Goal: Transaction & Acquisition: Purchase product/service

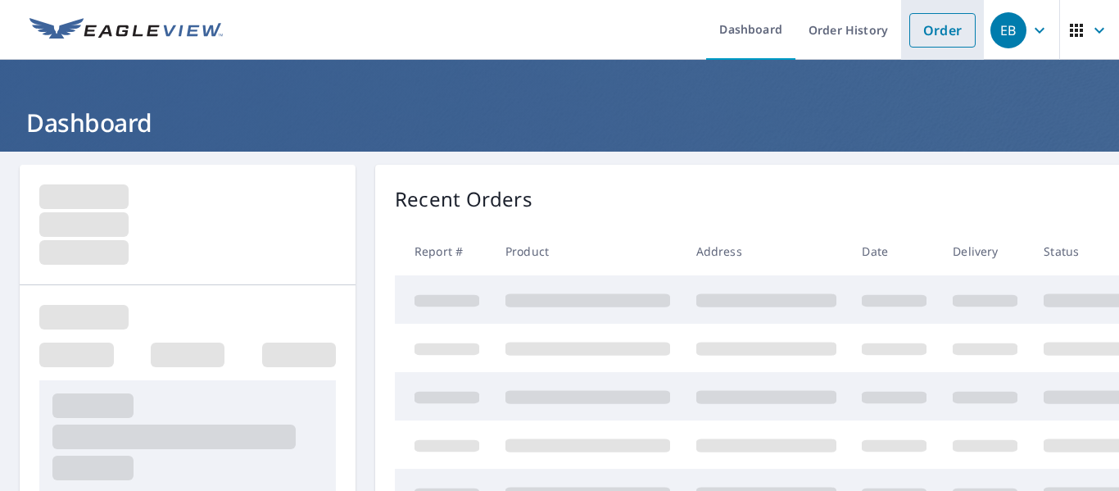
click at [943, 48] on li "Order" at bounding box center [942, 30] width 83 height 60
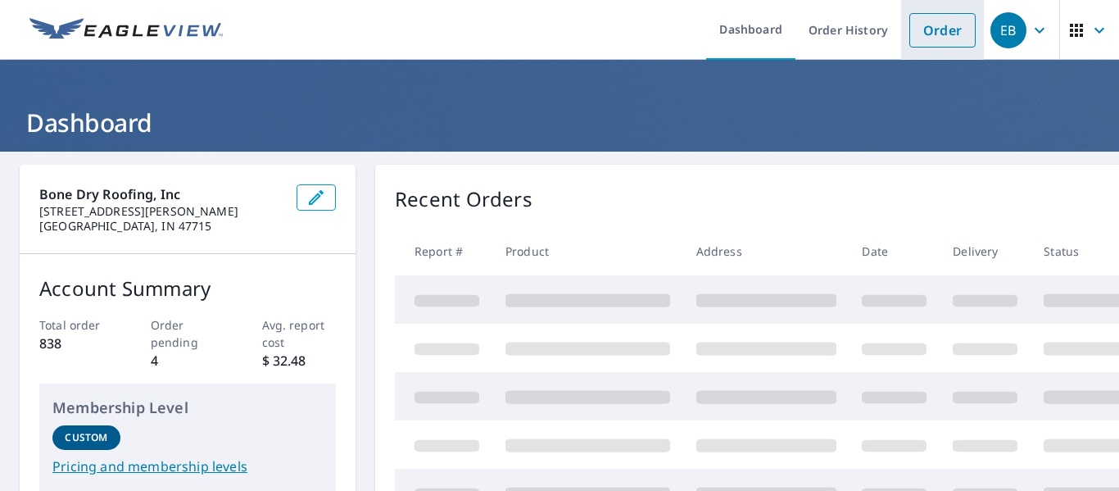
click at [938, 29] on link "Order" at bounding box center [942, 30] width 66 height 34
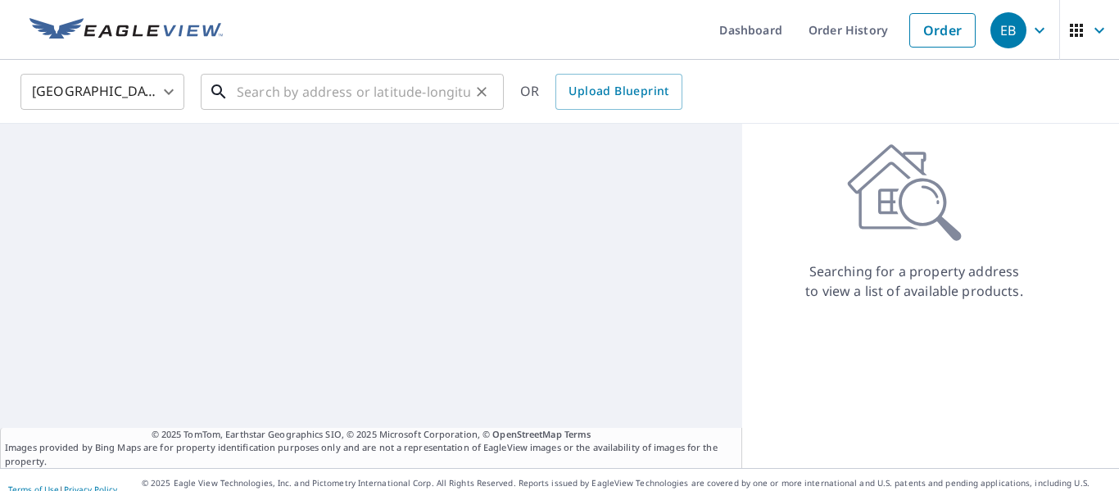
click at [408, 92] on input "text" at bounding box center [353, 92] width 233 height 46
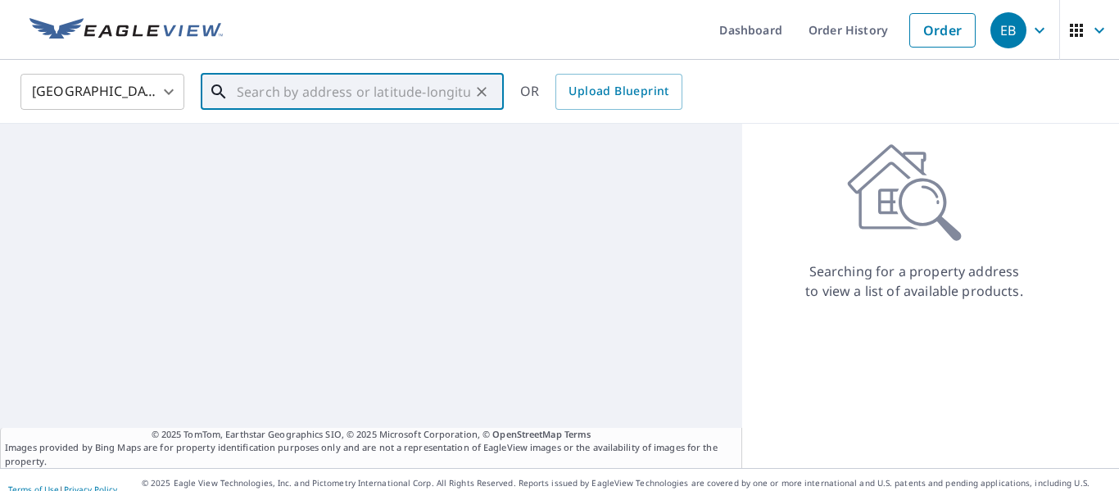
paste input "[STREET_ADDRESS][PERSON_NAME]"
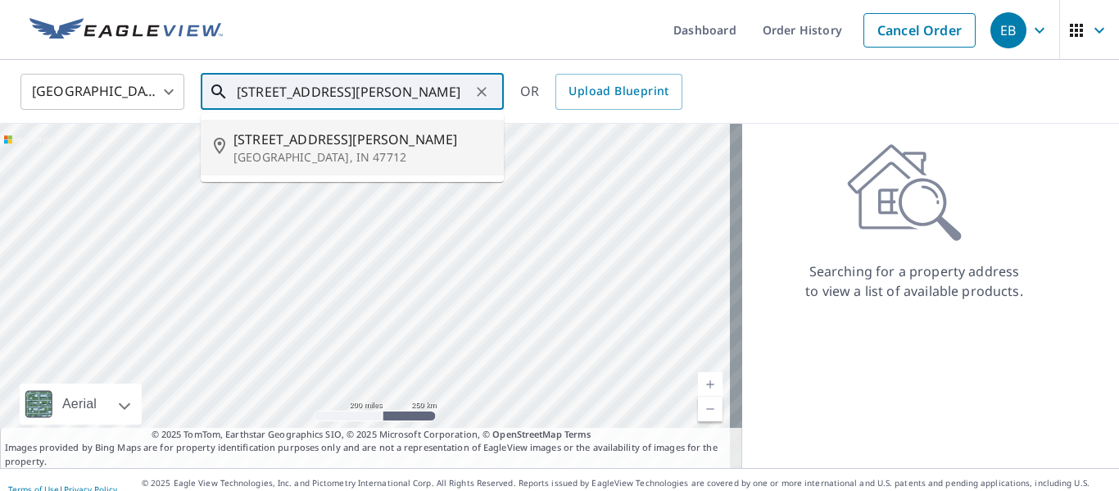
click at [363, 142] on span "[STREET_ADDRESS][PERSON_NAME]" at bounding box center [361, 139] width 257 height 20
type input "[STREET_ADDRESS][PERSON_NAME]"
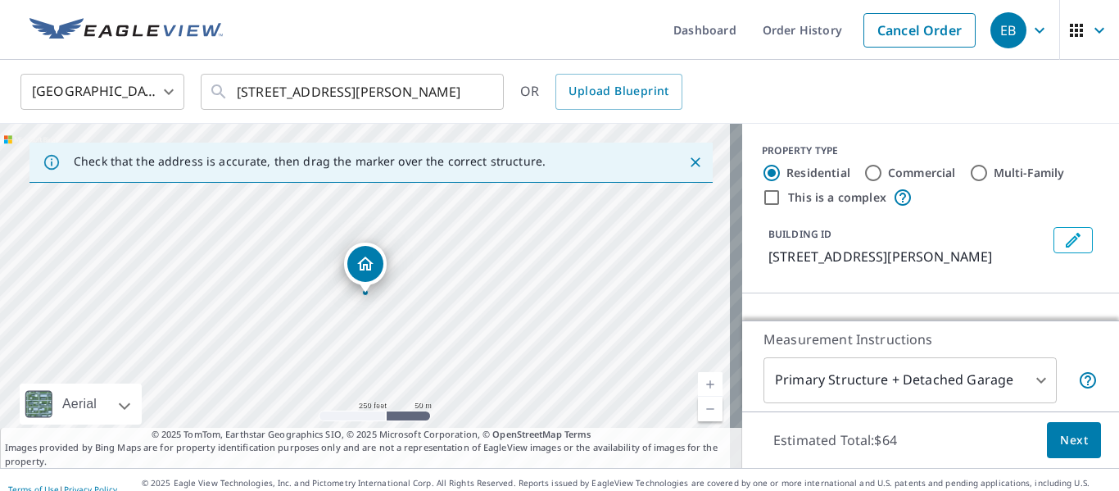
click at [698, 386] on link "Current Level 17, Zoom In" at bounding box center [710, 384] width 25 height 25
click at [698, 386] on link "Current Level 18, Zoom In" at bounding box center [710, 384] width 25 height 25
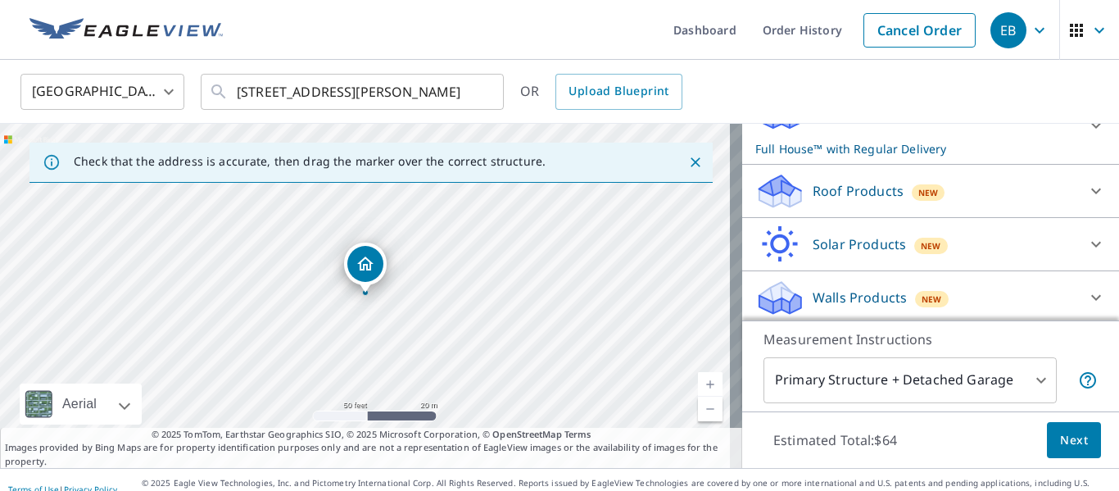
scroll to position [209, 0]
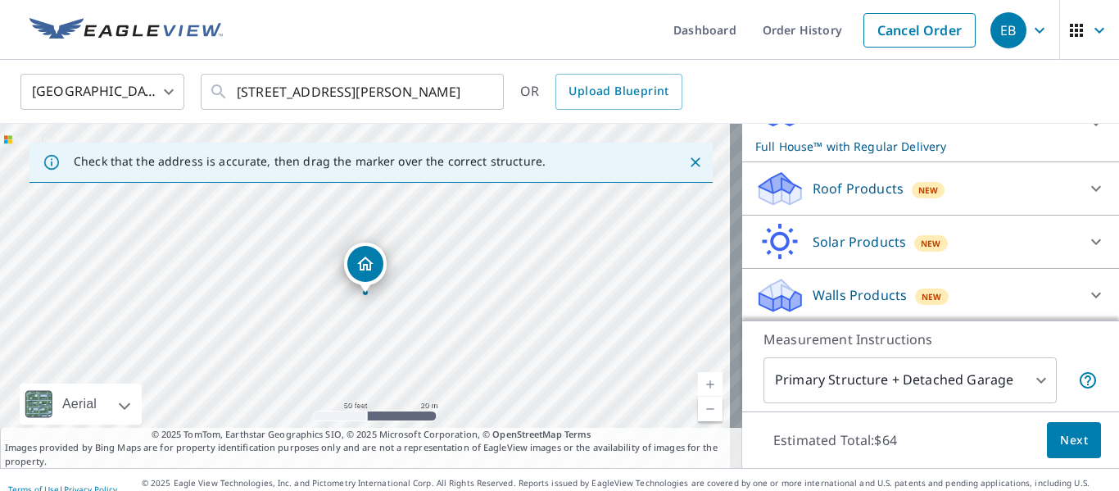
click at [855, 201] on div "Roof Products New" at bounding box center [915, 189] width 321 height 38
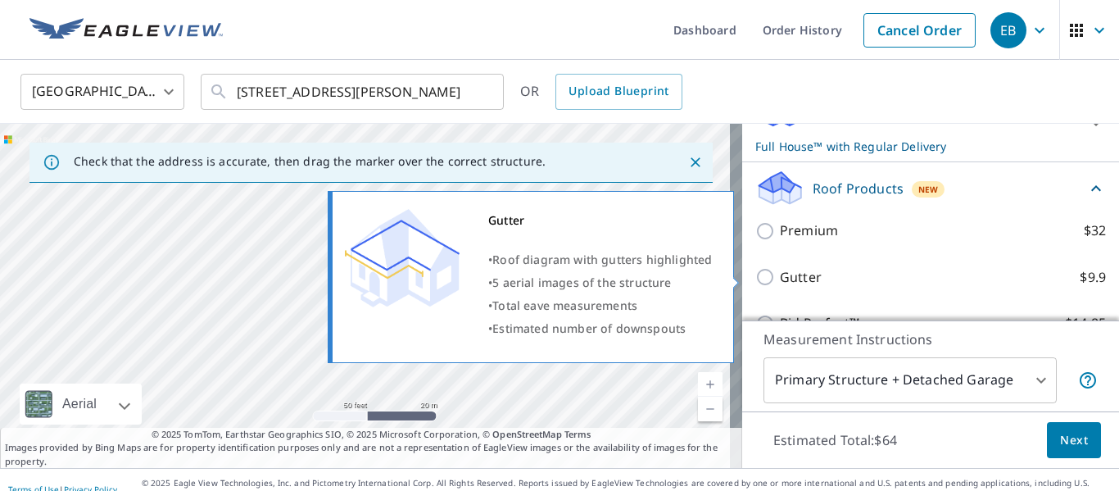
click at [784, 278] on p "Gutter" at bounding box center [801, 277] width 42 height 20
click at [780, 278] on input "Gutter $9.9" at bounding box center [767, 277] width 25 height 20
checkbox input "true"
checkbox input "false"
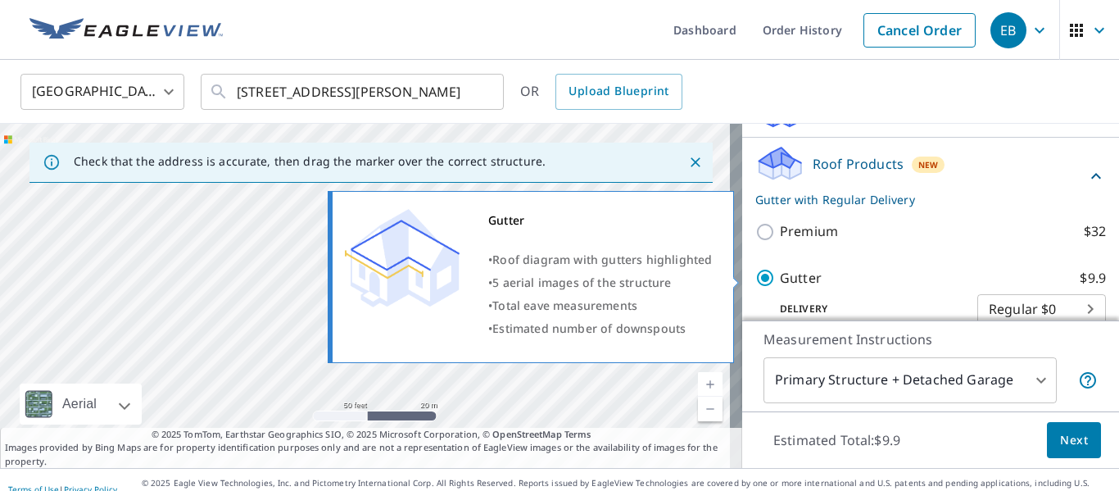
scroll to position [210, 0]
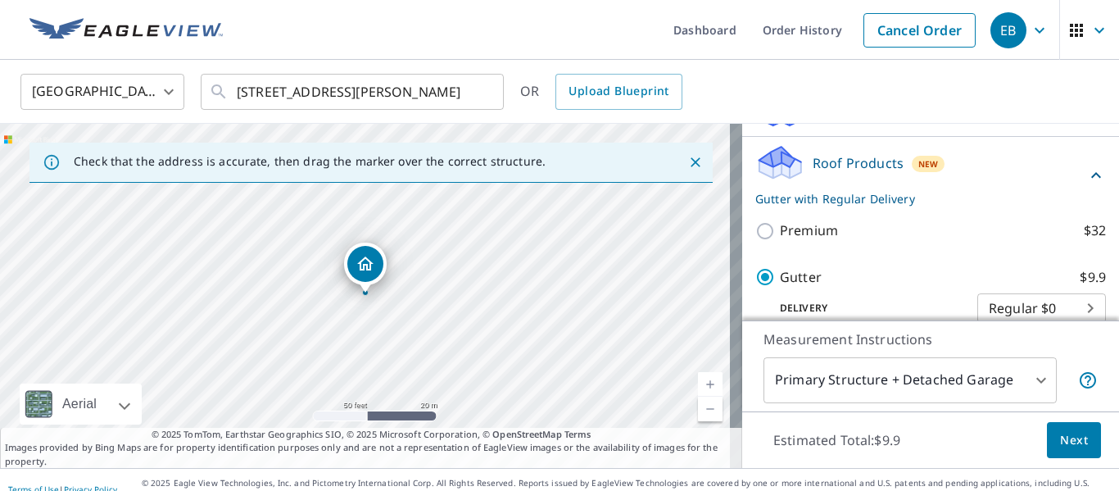
click at [1060, 441] on span "Next" at bounding box center [1074, 440] width 28 height 20
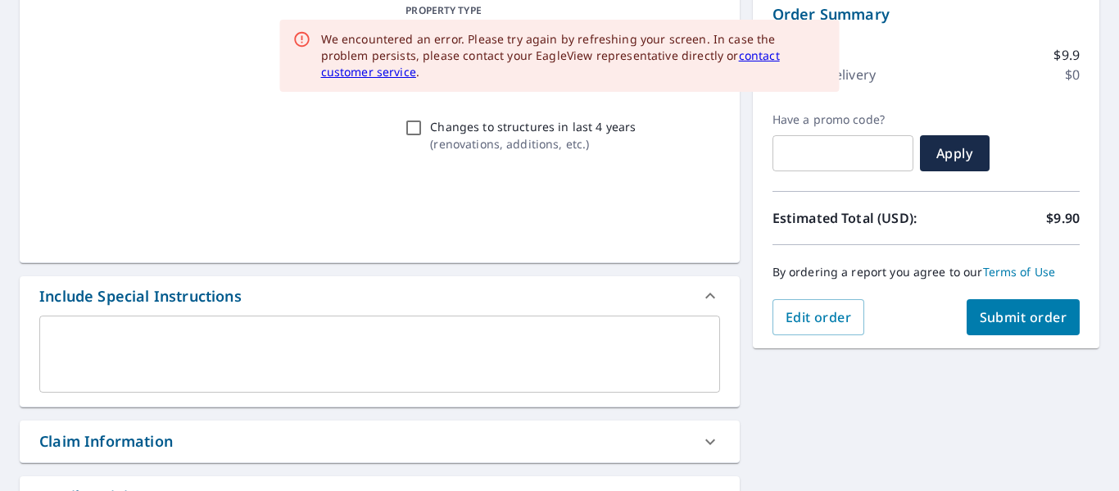
scroll to position [174, 0]
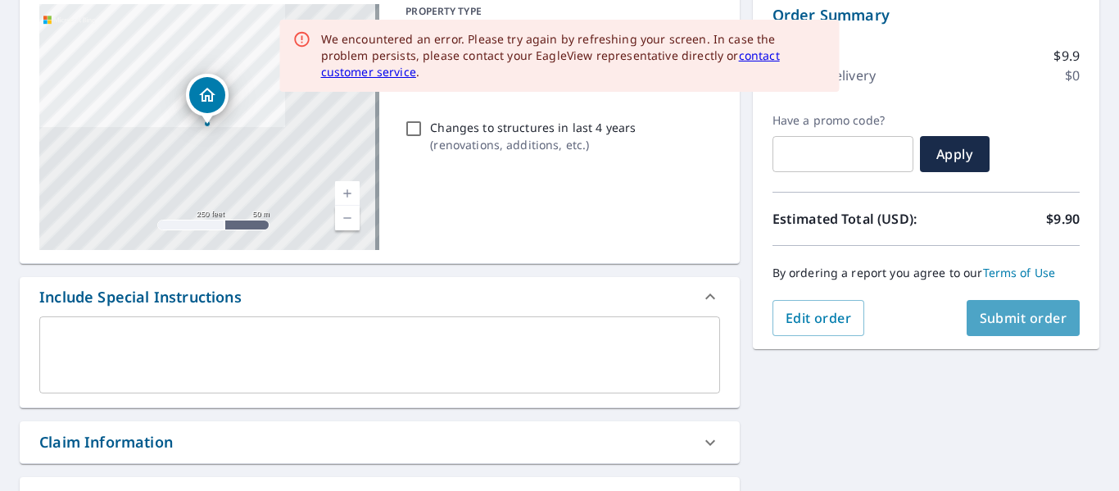
click at [1011, 321] on span "Submit order" at bounding box center [1023, 318] width 88 height 18
checkbox input "true"
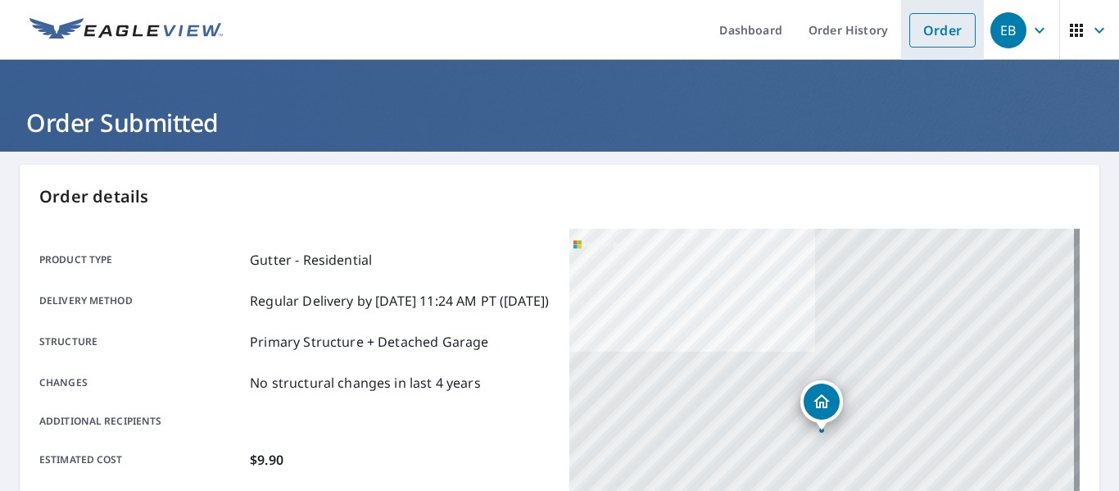
click at [938, 43] on link "Order" at bounding box center [942, 30] width 66 height 34
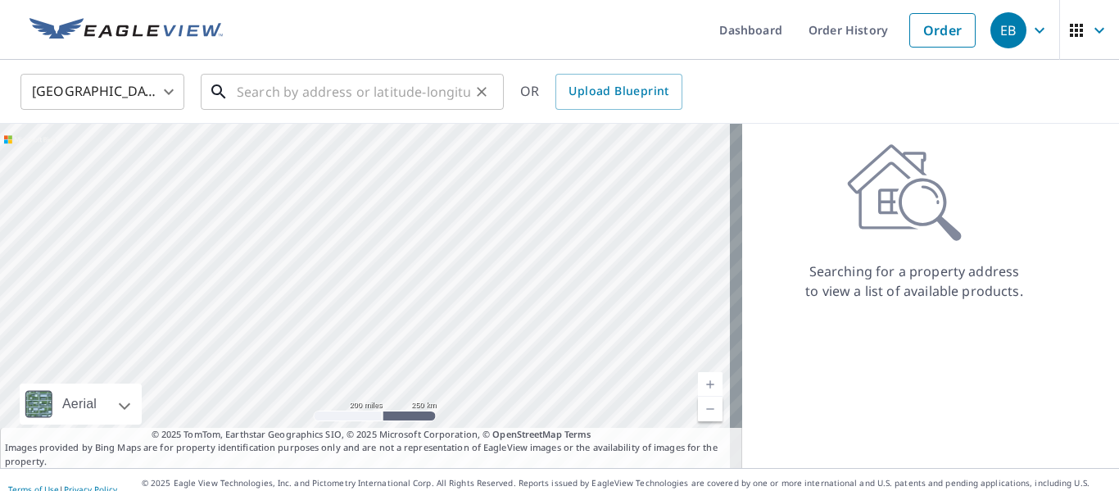
click at [436, 91] on input "text" at bounding box center [353, 92] width 233 height 46
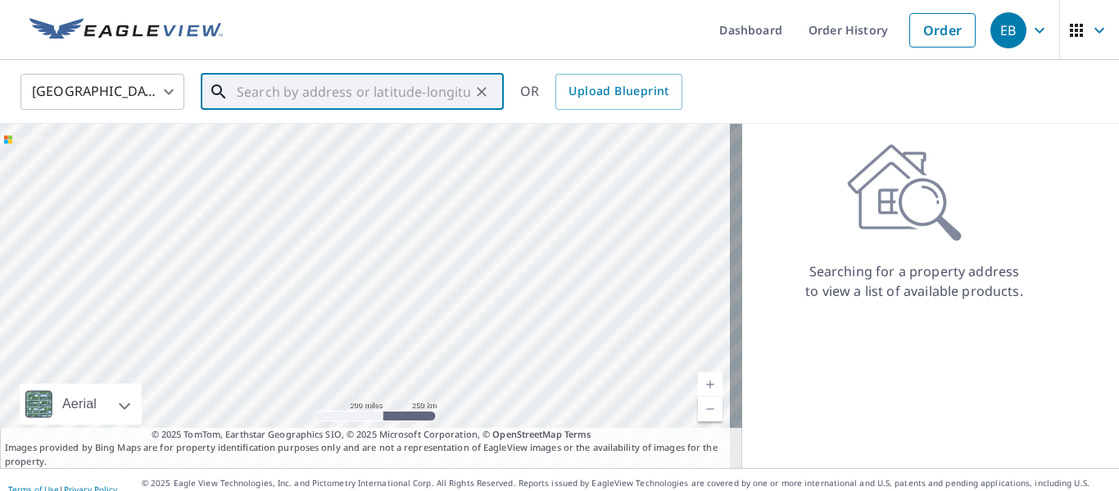
paste input "[STREET_ADDRESS]"
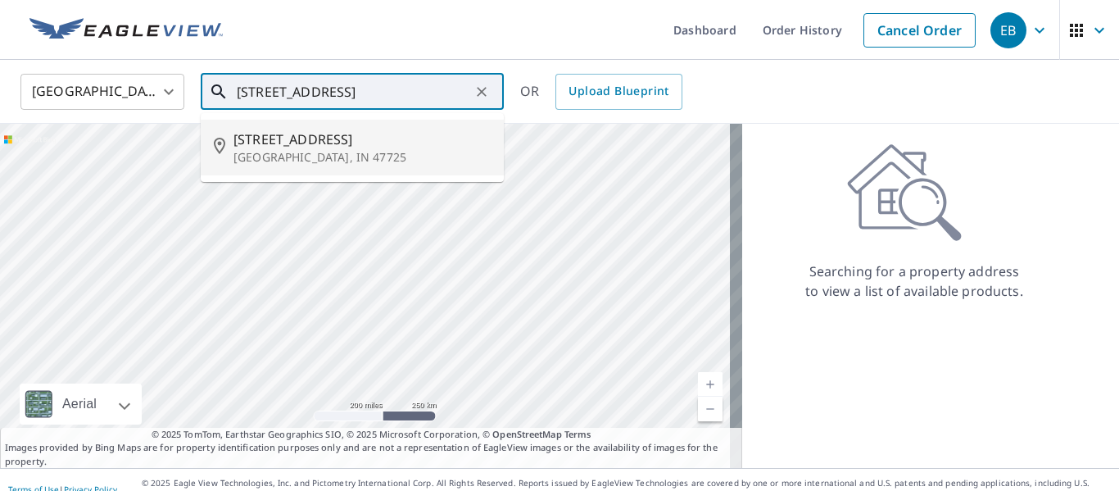
click at [373, 147] on span "[STREET_ADDRESS]" at bounding box center [361, 139] width 257 height 20
type input "[STREET_ADDRESS]"
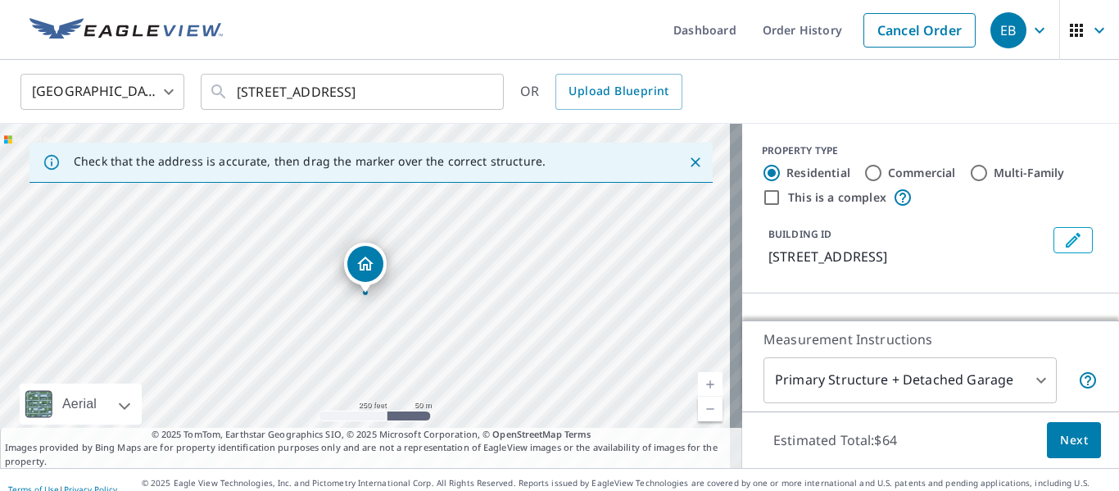
click at [705, 379] on link "Current Level 17, Zoom In" at bounding box center [710, 384] width 25 height 25
click at [705, 379] on link "Current Level 18, Zoom In" at bounding box center [710, 384] width 25 height 25
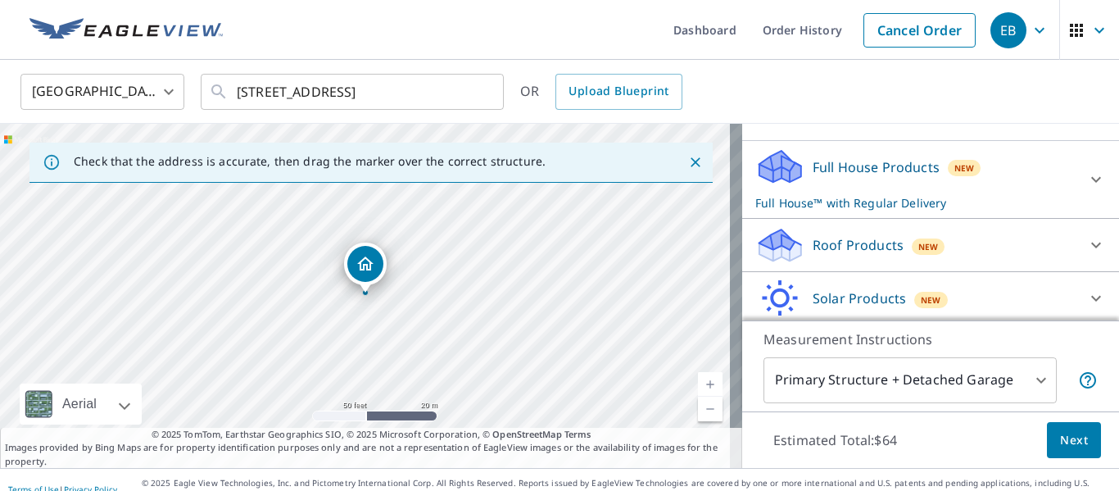
scroll to position [153, 0]
click at [867, 255] on div "Roof Products New" at bounding box center [915, 244] width 321 height 38
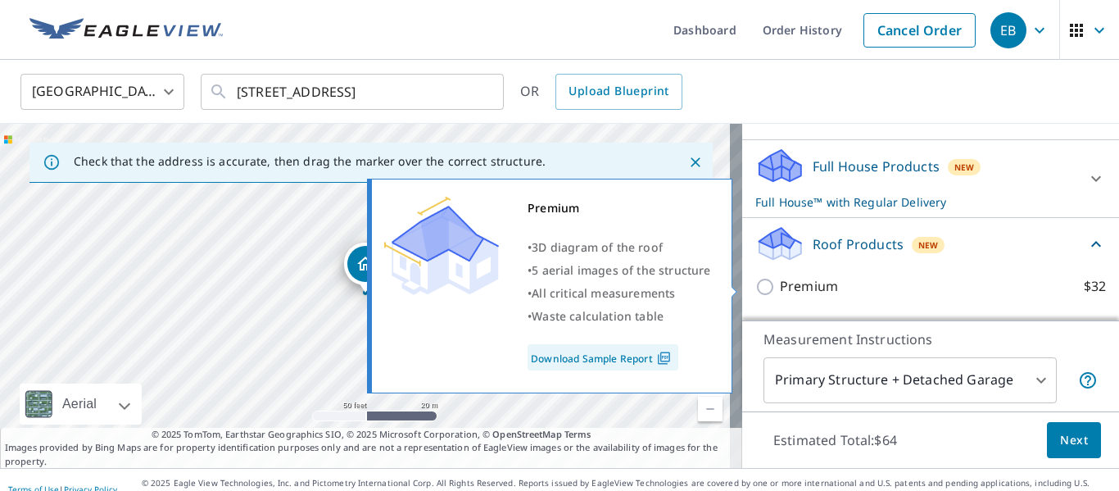
click at [814, 286] on p "Premium" at bounding box center [809, 286] width 58 height 20
click at [780, 286] on input "Premium $32" at bounding box center [767, 287] width 25 height 20
checkbox input "true"
checkbox input "false"
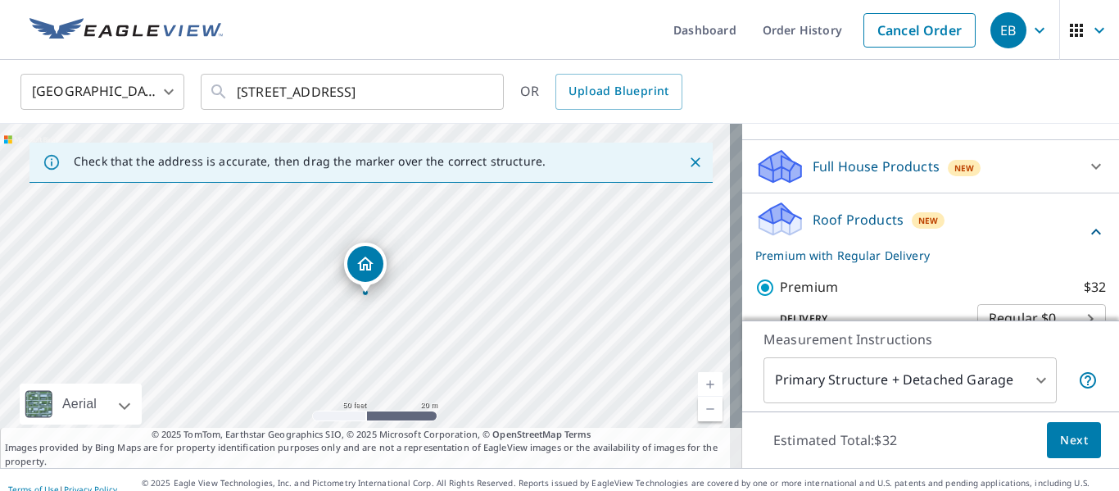
click at [1074, 432] on span "Next" at bounding box center [1074, 440] width 28 height 20
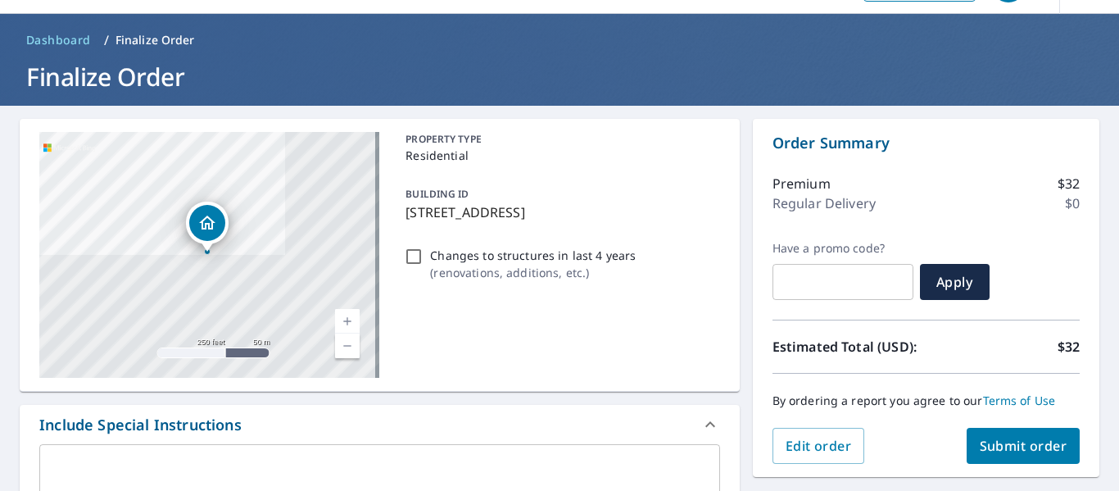
scroll to position [45, 0]
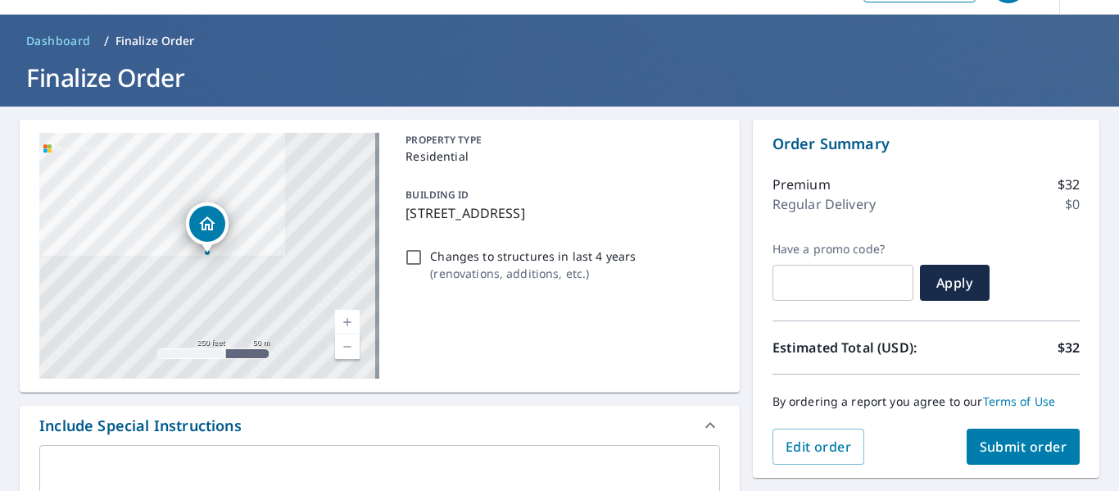
click at [1011, 449] on span "Submit order" at bounding box center [1023, 446] width 88 height 18
checkbox input "true"
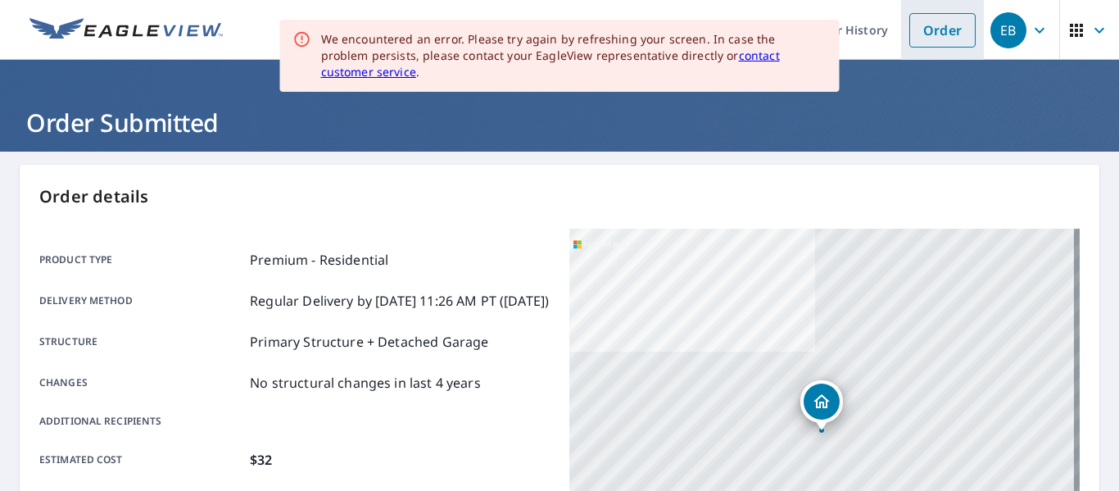
click at [912, 36] on link "Order" at bounding box center [942, 30] width 66 height 34
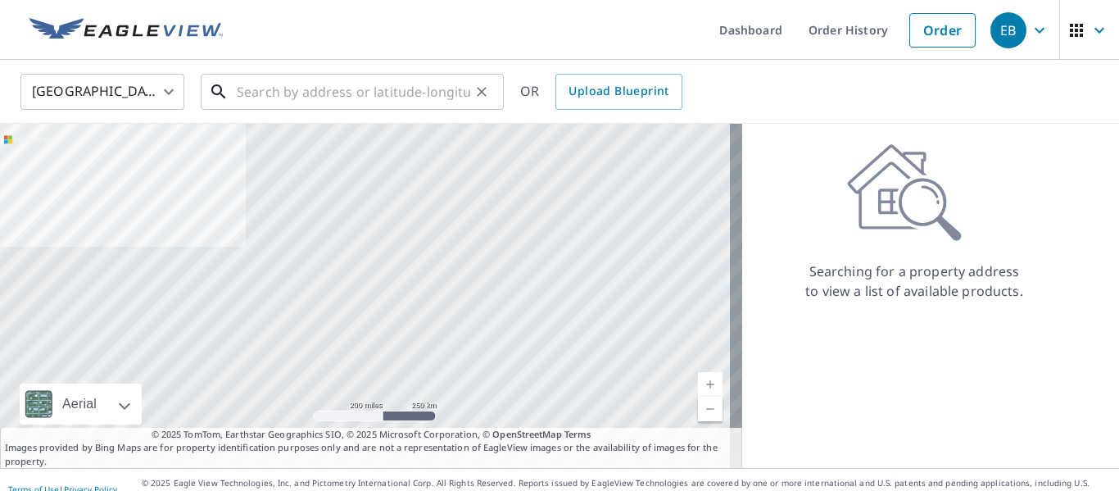
click at [420, 98] on input "text" at bounding box center [353, 92] width 233 height 46
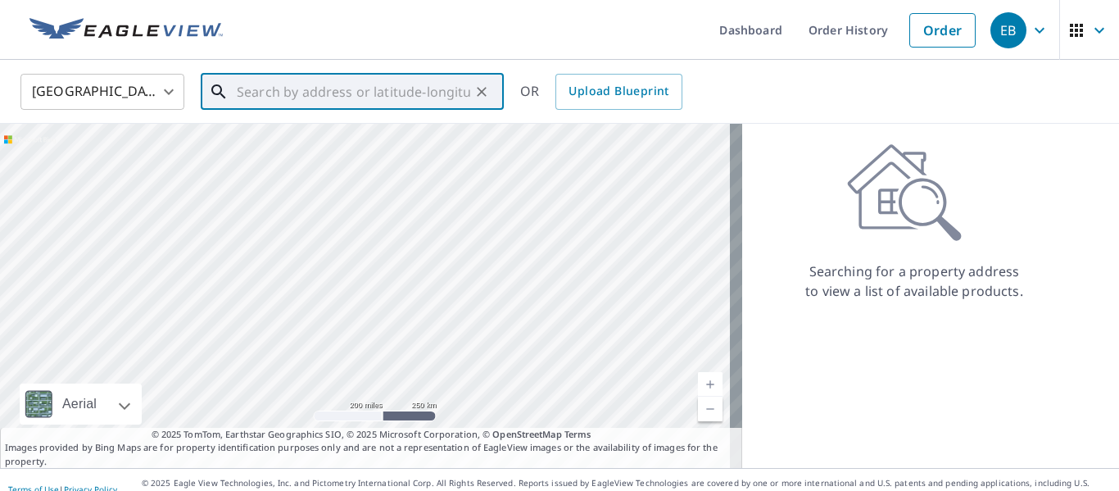
paste input "[STREET_ADDRESS]"
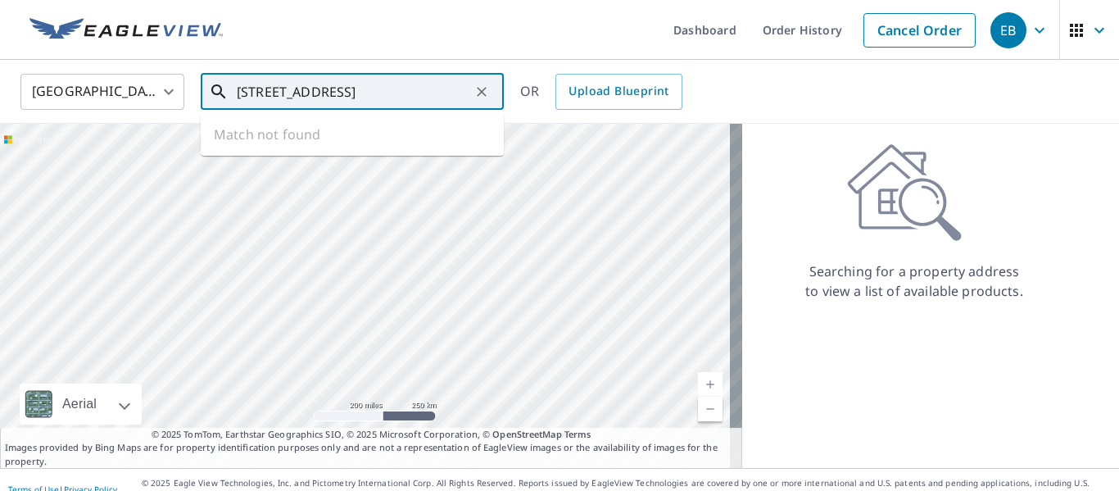
scroll to position [0, 36]
type input "[STREET_ADDRESS]"
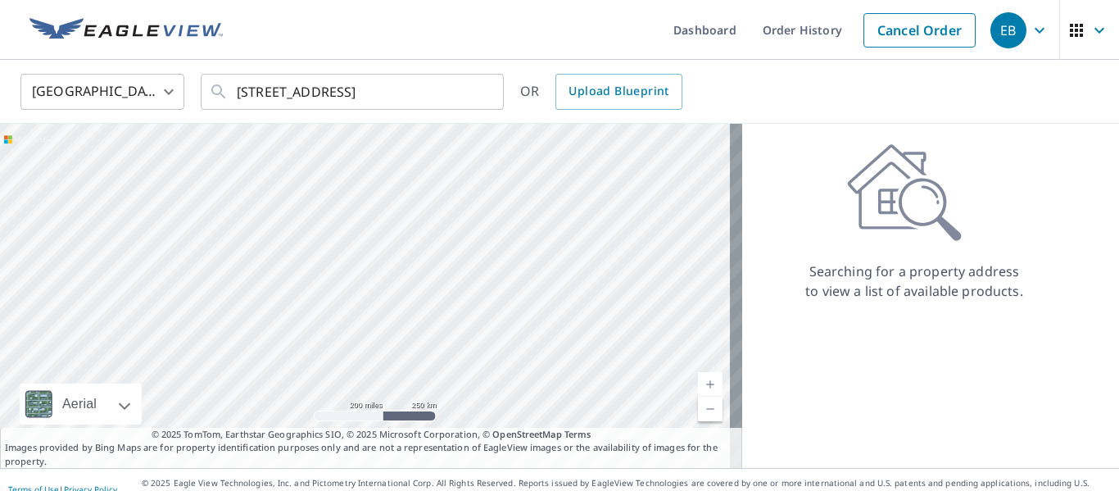
scroll to position [0, 0]
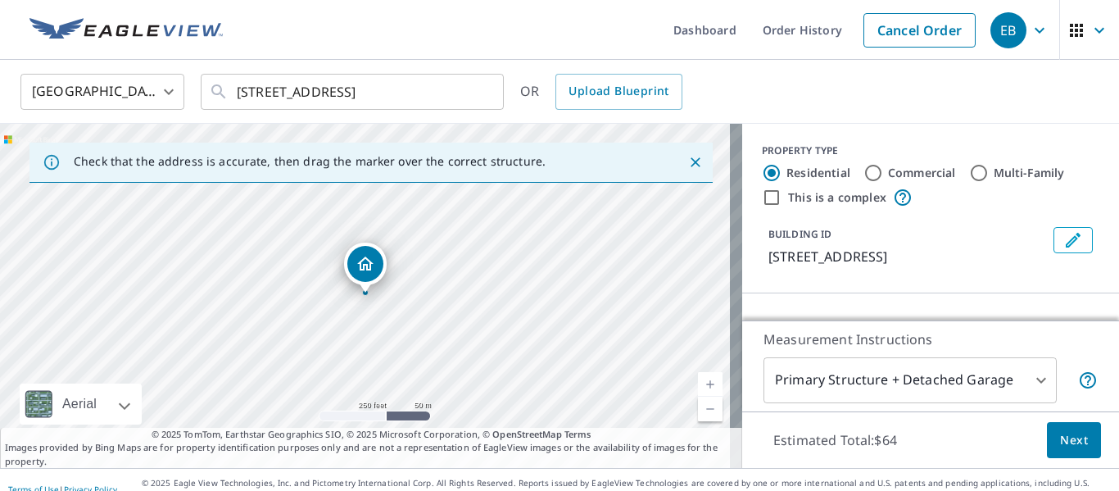
click at [699, 388] on link "Current Level 17, Zoom In" at bounding box center [710, 384] width 25 height 25
click at [699, 388] on link "Current Level 18, Zoom In" at bounding box center [710, 384] width 25 height 25
click at [699, 388] on link "Current Level 19, Zoom In" at bounding box center [710, 384] width 25 height 25
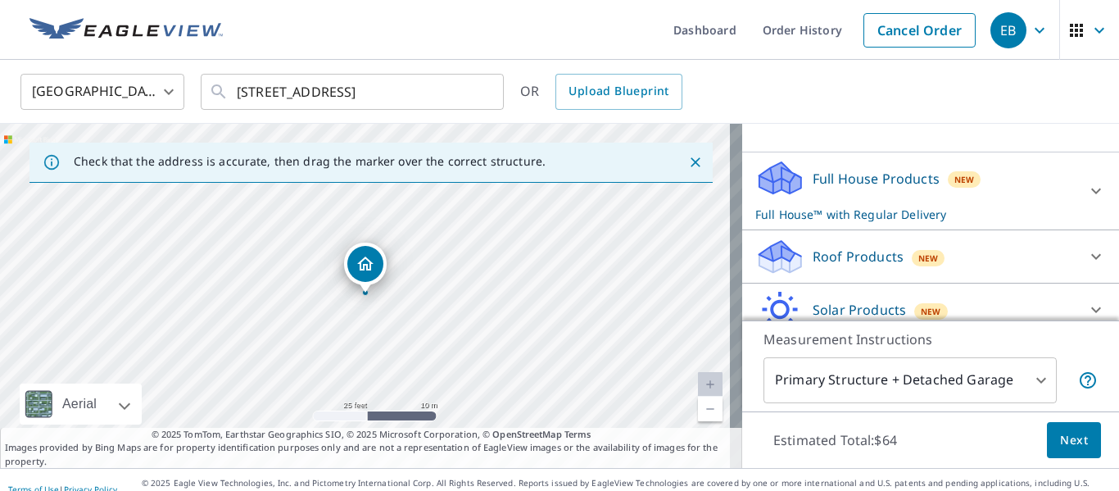
scroll to position [142, 0]
click at [872, 247] on p "Roof Products" at bounding box center [857, 256] width 91 height 20
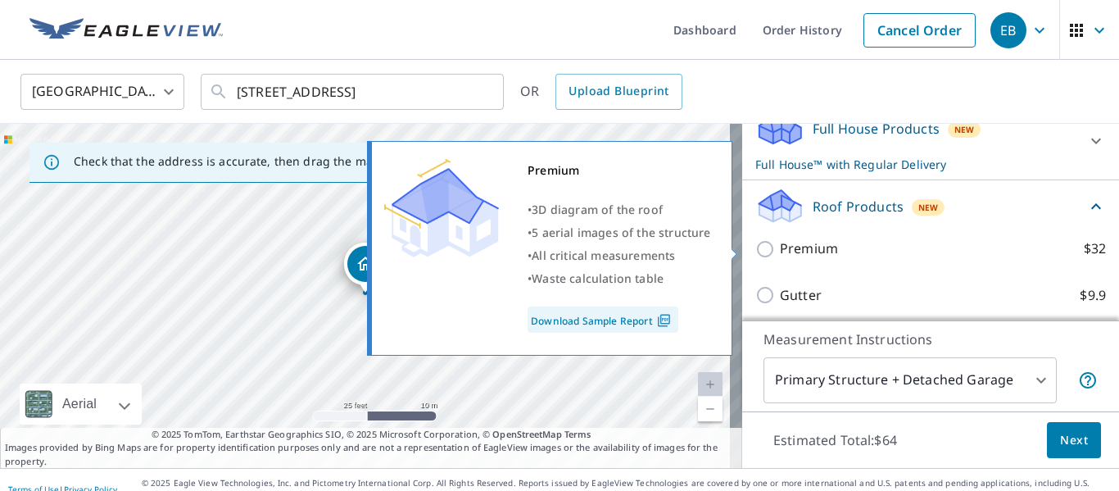
click at [807, 247] on p "Premium" at bounding box center [809, 248] width 58 height 20
click at [780, 247] on input "Premium $32" at bounding box center [767, 249] width 25 height 20
checkbox input "true"
checkbox input "false"
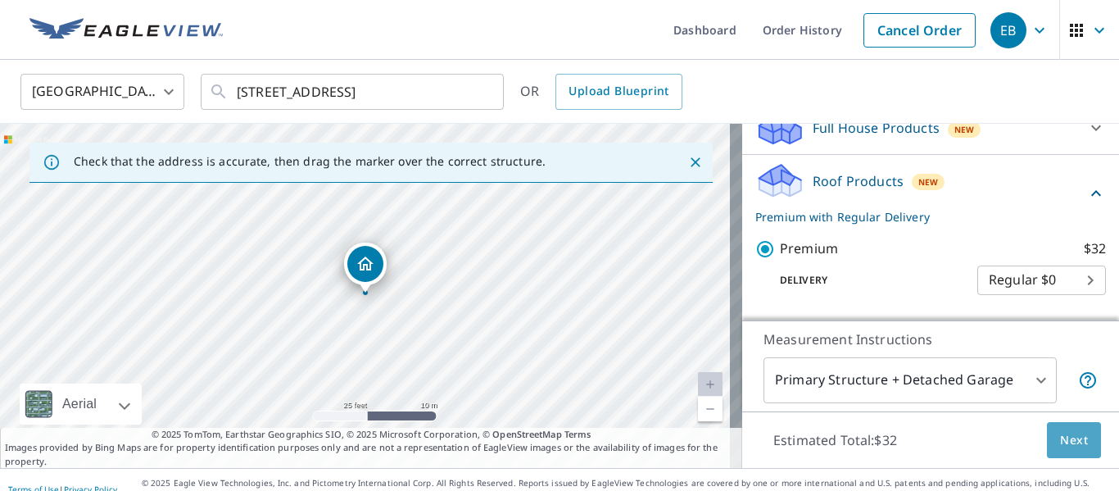
click at [1064, 431] on span "Next" at bounding box center [1074, 440] width 28 height 20
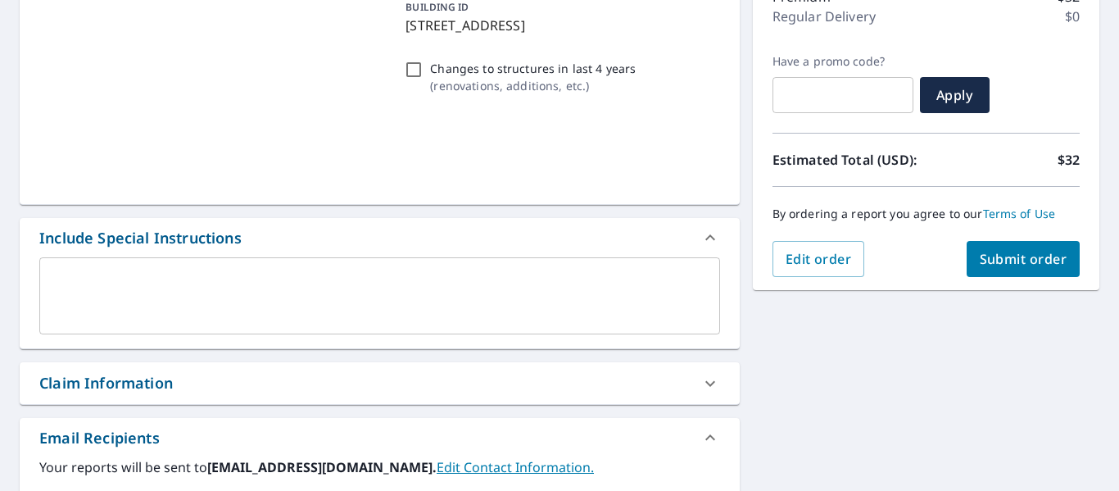
scroll to position [233, 0]
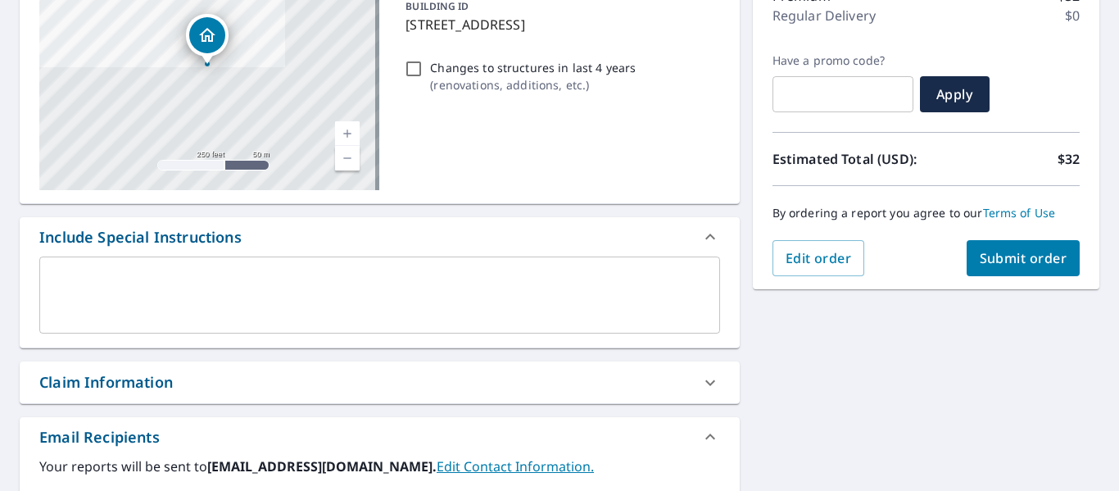
click at [1011, 249] on span "Submit order" at bounding box center [1023, 258] width 88 height 18
checkbox input "true"
